Goal: Information Seeking & Learning: Learn about a topic

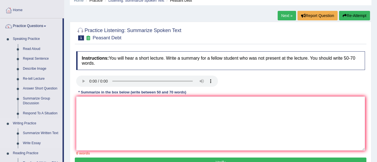
scroll to position [28, 0]
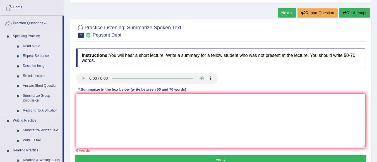
click at [40, 86] on link "Answer Short Question" at bounding box center [41, 86] width 42 height 10
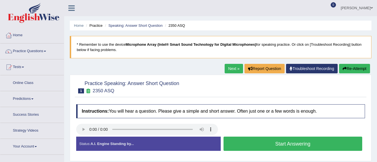
scroll to position [28, 0]
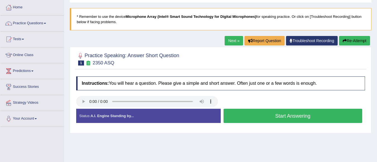
click at [204, 143] on div "Home Practice Speaking: Answer Short Question 2350 ASQ * Remember to use the de…" at bounding box center [220, 111] width 313 height 279
click at [275, 117] on button "Start Answering" at bounding box center [292, 116] width 139 height 14
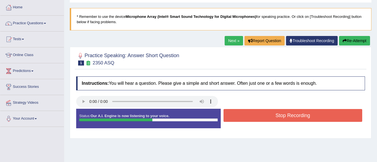
click at [275, 117] on button "Stop Recording" at bounding box center [292, 115] width 139 height 13
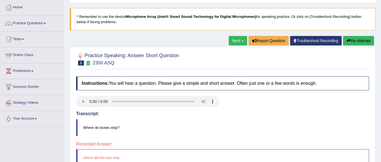
click at [356, 42] on div "Our A.I. Engine is working on your speech analysis! Please be patient. It may t…" at bounding box center [190, 81] width 381 height 162
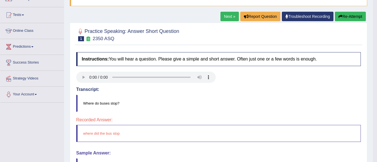
scroll to position [47, 0]
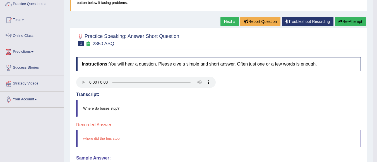
click at [347, 22] on button "Re-Attempt" at bounding box center [350, 21] width 31 height 9
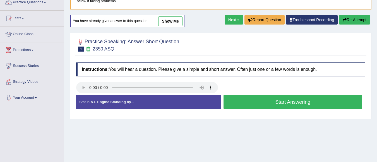
scroll to position [47, 0]
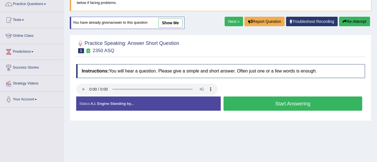
click at [291, 102] on button "Start Answering" at bounding box center [292, 104] width 139 height 14
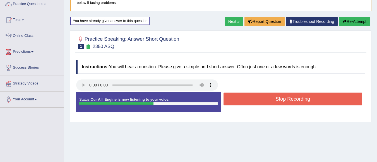
click at [291, 100] on button "Stop Recording" at bounding box center [292, 99] width 139 height 13
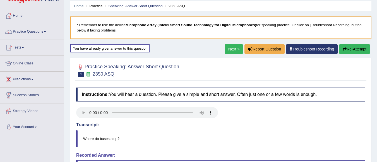
scroll to position [19, 0]
click at [356, 46] on button "Re-Attempt" at bounding box center [354, 49] width 31 height 9
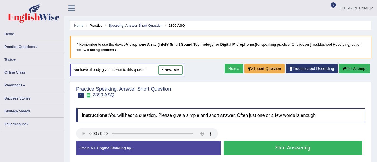
click at [317, 141] on button "Start Answering" at bounding box center [292, 148] width 139 height 14
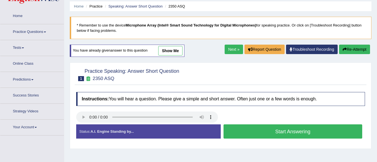
scroll to position [19, 0]
click at [316, 128] on button "Start Answering" at bounding box center [292, 131] width 139 height 14
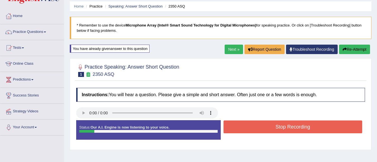
scroll to position [0, 0]
click at [317, 124] on button "Stop Recording" at bounding box center [292, 127] width 139 height 13
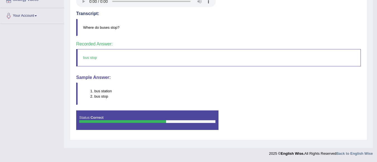
scroll to position [19, 0]
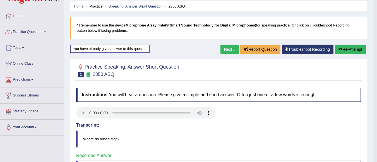
click at [223, 49] on link "Next »" at bounding box center [229, 49] width 18 height 9
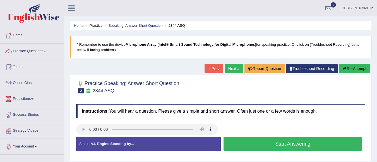
click at [293, 141] on button "Start Answering" at bounding box center [292, 144] width 139 height 14
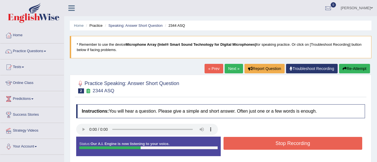
click at [293, 141] on button "Stop Recording" at bounding box center [292, 143] width 139 height 13
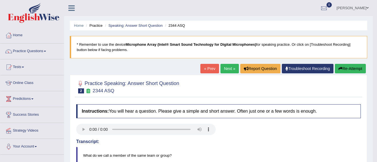
click at [221, 66] on link "Next »" at bounding box center [229, 68] width 18 height 9
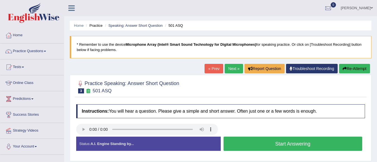
click at [299, 140] on button "Start Answering" at bounding box center [292, 144] width 139 height 14
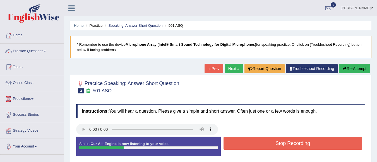
click at [299, 140] on button "Stop Recording" at bounding box center [292, 143] width 139 height 13
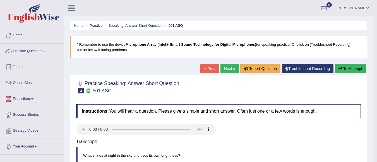
click at [377, 98] on body "Toggle navigation Home Practice Questions Speaking Practice Read Aloud Repeat S…" at bounding box center [188, 81] width 377 height 162
click at [377, 96] on body "Toggle navigation Home Practice Questions Speaking Practice Read Aloud Repeat S…" at bounding box center [188, 81] width 377 height 162
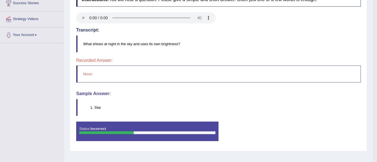
scroll to position [28, 0]
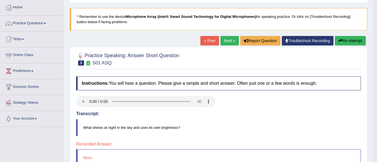
click at [226, 43] on link "Next »" at bounding box center [229, 40] width 18 height 9
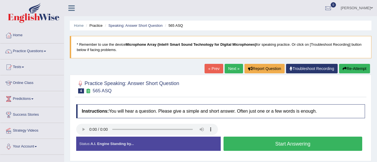
click at [271, 143] on button "Start Answering" at bounding box center [292, 144] width 139 height 14
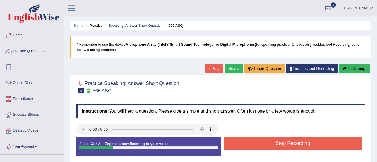
scroll to position [131, 0]
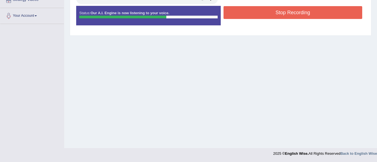
click at [303, 15] on button "Stop Recording" at bounding box center [292, 12] width 139 height 13
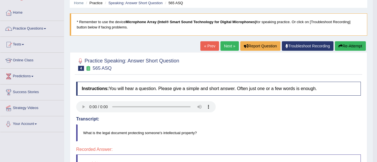
scroll to position [0, 0]
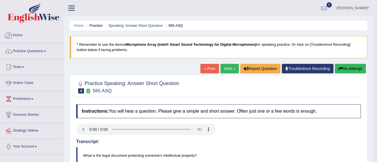
click at [23, 35] on link "Home" at bounding box center [32, 35] width 64 height 14
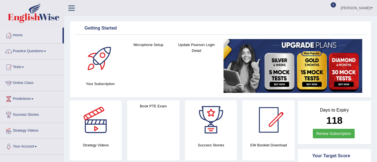
scroll to position [281, 0]
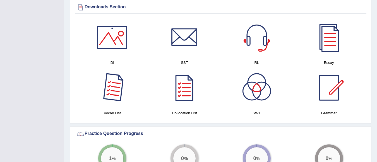
click at [112, 86] on div at bounding box center [112, 87] width 39 height 39
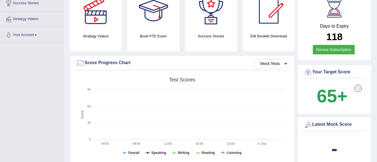
scroll to position [0, 0]
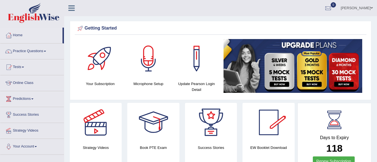
click at [358, 8] on link "Grace elisaria" at bounding box center [356, 7] width 40 height 15
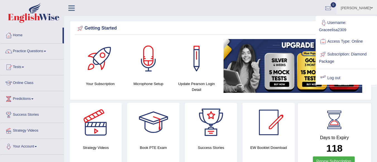
click at [345, 78] on link "Log out" at bounding box center [346, 78] width 60 height 13
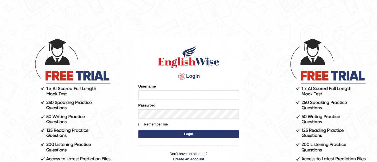
type input "graceelisa2309"
click at [141, 124] on input "Remember me" at bounding box center [140, 125] width 4 height 4
checkbox input "true"
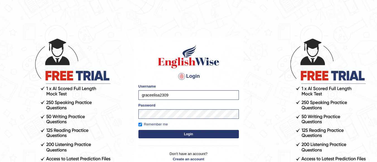
click at [156, 134] on button "Login" at bounding box center [188, 134] width 100 height 8
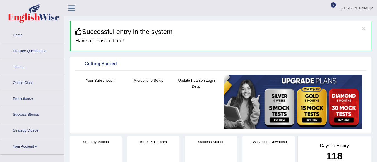
click at [33, 49] on link "Practice Questions" at bounding box center [32, 51] width 64 height 14
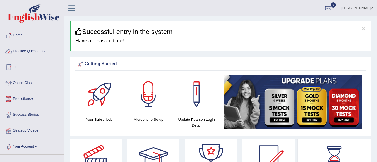
click at [35, 52] on link "Practice Questions" at bounding box center [32, 51] width 64 height 14
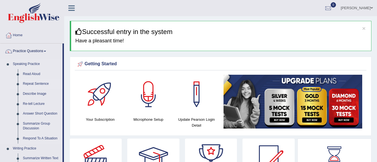
click at [40, 84] on link "Repeat Sentence" at bounding box center [41, 84] width 42 height 10
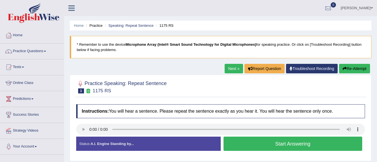
click at [264, 144] on button "Start Answering" at bounding box center [292, 144] width 139 height 14
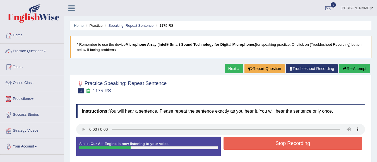
click at [264, 144] on button "Stop Recording" at bounding box center [292, 143] width 139 height 13
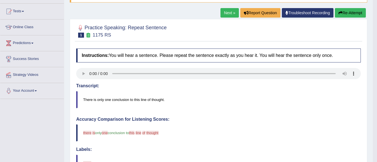
scroll to position [28, 0]
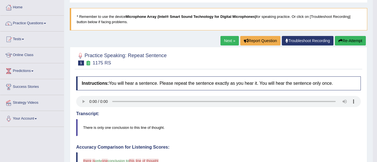
click at [348, 38] on button "Re-Attempt" at bounding box center [350, 40] width 31 height 9
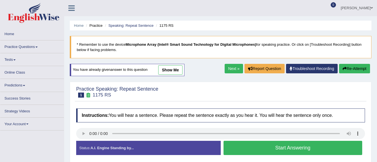
click at [282, 141] on button "Start Answering" at bounding box center [292, 148] width 139 height 14
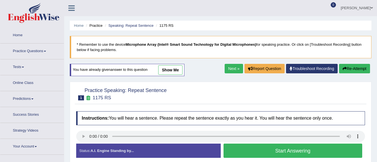
scroll to position [28, 0]
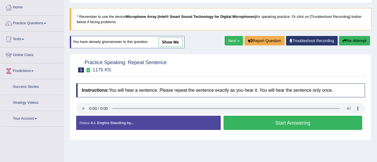
click at [281, 123] on button "Start Answering" at bounding box center [292, 123] width 139 height 14
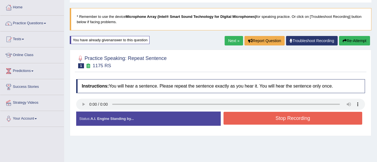
scroll to position [0, 0]
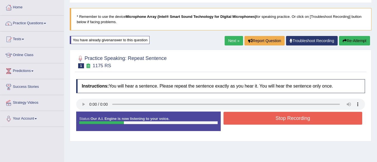
click at [299, 115] on button "Stop Recording" at bounding box center [292, 118] width 139 height 13
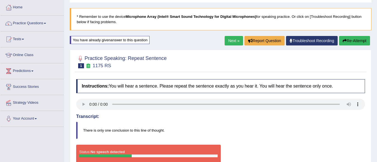
click at [359, 41] on button "Re-Attempt" at bounding box center [354, 40] width 31 height 9
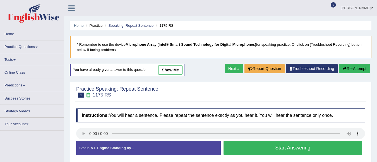
scroll to position [28, 0]
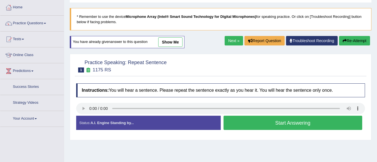
click at [243, 122] on button "Start Answering" at bounding box center [292, 123] width 139 height 14
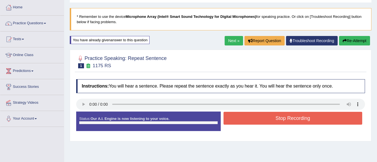
scroll to position [0, 0]
click at [245, 120] on button "Stop Recording" at bounding box center [292, 118] width 139 height 13
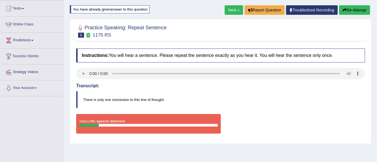
scroll to position [56, 0]
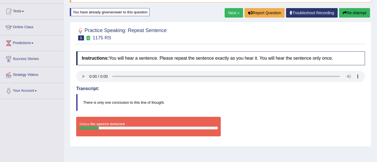
click at [353, 14] on button "Re-Attempt" at bounding box center [354, 12] width 31 height 9
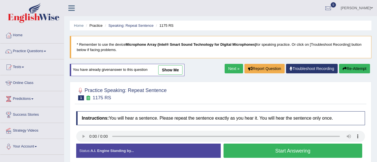
scroll to position [56, 0]
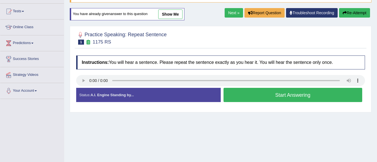
click at [268, 95] on button "Start Answering" at bounding box center [292, 95] width 139 height 14
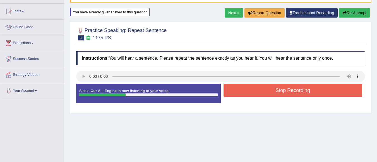
click at [266, 93] on button "Stop Recording" at bounding box center [292, 90] width 139 height 13
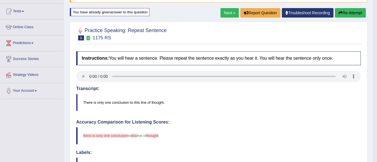
click at [353, 11] on button "Re-Attempt" at bounding box center [350, 12] width 31 height 9
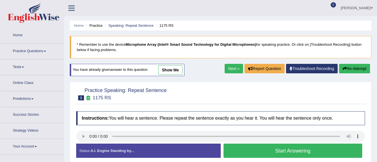
click at [262, 144] on button "Start Answering" at bounding box center [292, 151] width 139 height 14
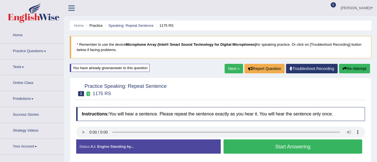
scroll to position [56, 0]
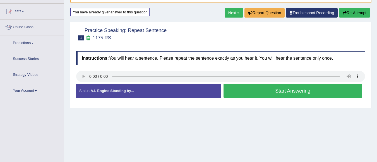
click at [249, 88] on button "Start Answering" at bounding box center [292, 91] width 139 height 14
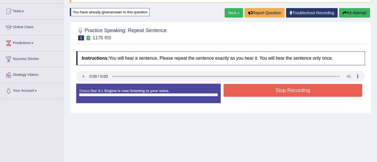
scroll to position [0, 0]
click at [245, 89] on button "Stop Recording" at bounding box center [292, 90] width 139 height 13
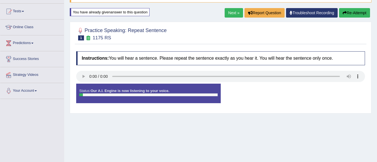
scroll to position [56, 0]
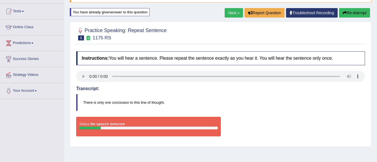
click at [349, 9] on button "Re-Attempt" at bounding box center [354, 12] width 31 height 9
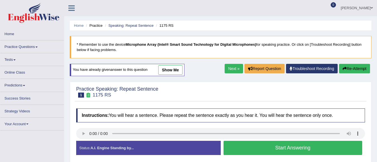
scroll to position [53, 0]
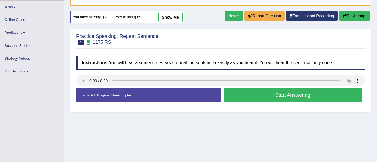
click at [250, 93] on button "Start Answering" at bounding box center [292, 95] width 139 height 14
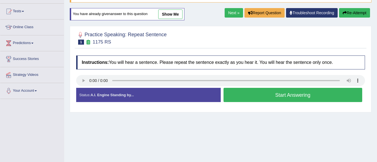
scroll to position [0, 0]
click at [249, 94] on button "Start Answering" at bounding box center [292, 95] width 139 height 14
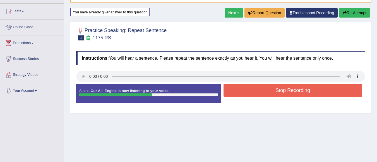
click at [248, 95] on button "Stop Recording" at bounding box center [292, 90] width 139 height 13
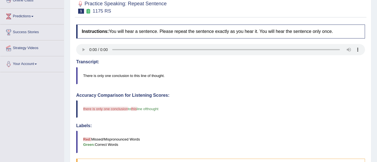
scroll to position [56, 0]
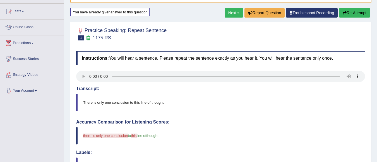
click at [235, 11] on link "Next »" at bounding box center [234, 12] width 18 height 9
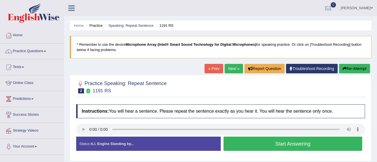
click at [278, 146] on button "Start Answering" at bounding box center [292, 144] width 139 height 14
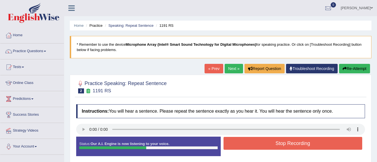
click at [278, 146] on button "Stop Recording" at bounding box center [292, 143] width 139 height 13
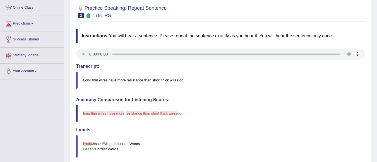
scroll to position [56, 0]
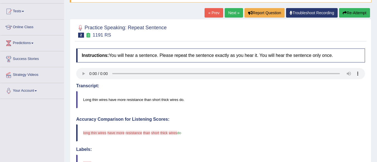
click at [352, 13] on button "Re-Attempt" at bounding box center [354, 12] width 31 height 9
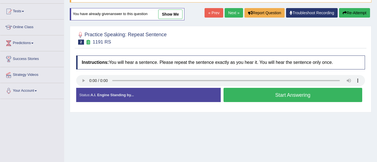
click at [270, 91] on button "Start Answering" at bounding box center [292, 95] width 139 height 14
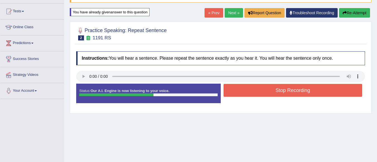
click at [270, 91] on button "Stop Recording" at bounding box center [292, 90] width 139 height 13
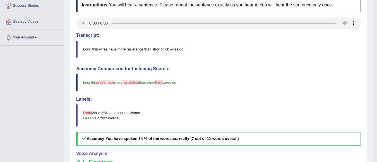
scroll to position [28, 0]
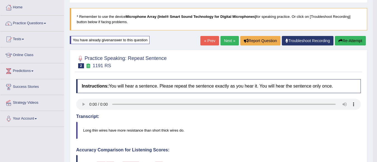
click at [226, 42] on link "Next »" at bounding box center [229, 40] width 18 height 9
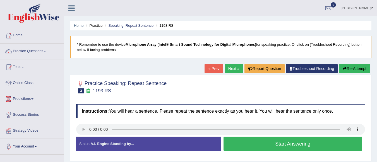
click at [242, 147] on button "Start Answering" at bounding box center [292, 144] width 139 height 14
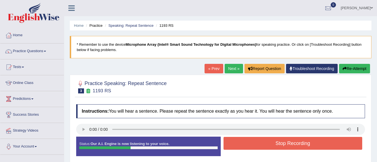
click at [241, 143] on button "Stop Recording" at bounding box center [292, 143] width 139 height 13
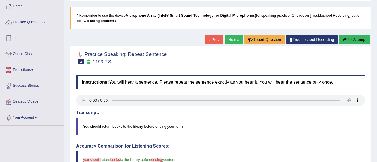
scroll to position [28, 0]
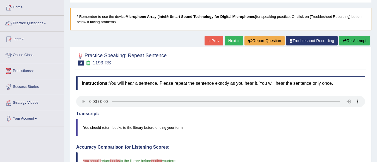
click at [232, 42] on link "Next »" at bounding box center [234, 40] width 18 height 9
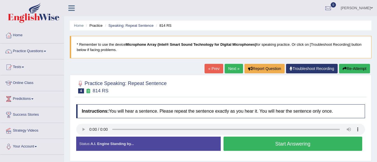
click at [289, 144] on button "Start Answering" at bounding box center [292, 144] width 139 height 14
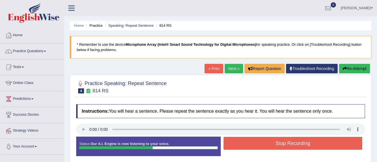
click at [289, 142] on button "Stop Recording" at bounding box center [292, 143] width 139 height 13
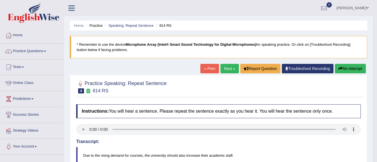
click at [231, 69] on link "Next »" at bounding box center [229, 68] width 18 height 9
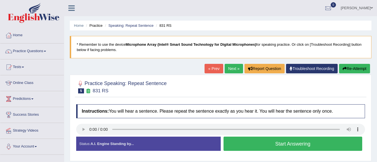
click at [297, 143] on button "Start Answering" at bounding box center [292, 144] width 139 height 14
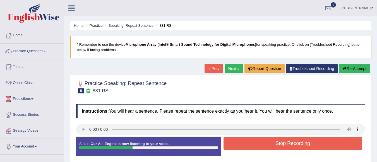
click at [297, 143] on button "Stop Recording" at bounding box center [292, 143] width 139 height 13
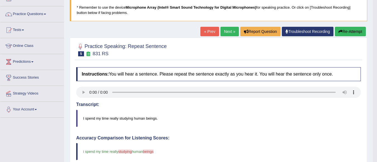
scroll to position [28, 0]
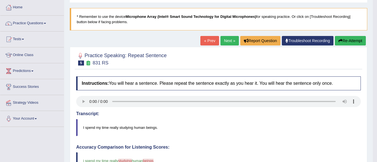
click at [227, 39] on link "Next »" at bounding box center [229, 40] width 18 height 9
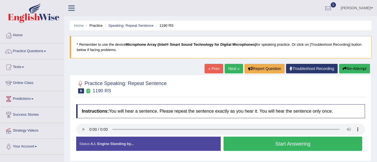
click at [279, 145] on button "Start Answering" at bounding box center [292, 144] width 139 height 14
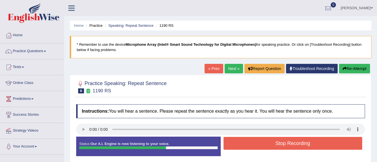
click at [279, 145] on button "Stop Recording" at bounding box center [292, 143] width 139 height 13
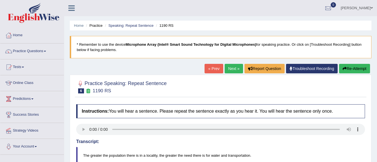
click at [229, 68] on link "Next »" at bounding box center [234, 68] width 18 height 9
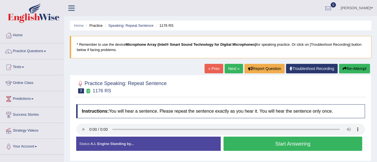
click at [250, 146] on button "Start Answering" at bounding box center [292, 144] width 139 height 14
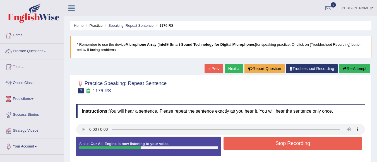
click at [252, 144] on button "Stop Recording" at bounding box center [292, 143] width 139 height 13
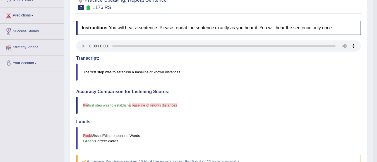
scroll to position [56, 0]
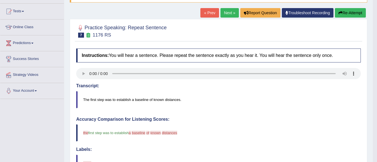
click at [222, 14] on link "Next »" at bounding box center [229, 12] width 18 height 9
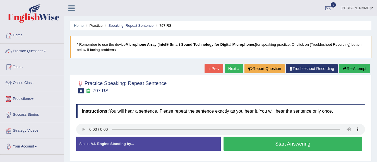
click at [295, 146] on button "Start Answering" at bounding box center [292, 144] width 139 height 14
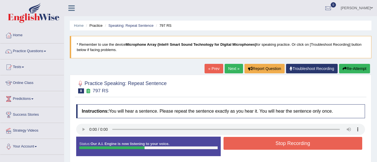
click at [295, 146] on button "Stop Recording" at bounding box center [292, 143] width 139 height 13
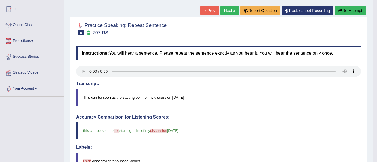
scroll to position [28, 0]
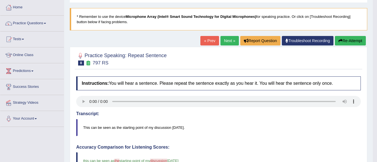
drag, startPoint x: 227, startPoint y: 41, endPoint x: 227, endPoint y: 45, distance: 3.7
click at [227, 41] on link "Next »" at bounding box center [229, 40] width 18 height 9
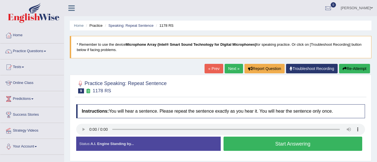
click at [310, 142] on button "Start Answering" at bounding box center [292, 144] width 139 height 14
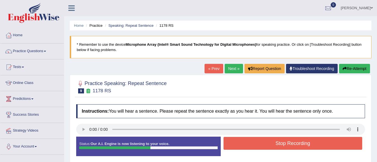
click at [309, 144] on button "Stop Recording" at bounding box center [292, 143] width 139 height 13
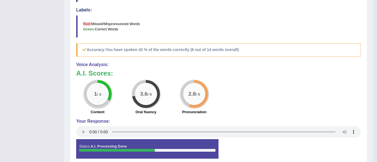
scroll to position [220, 0]
